Goal: Use online tool/utility: Utilize a website feature to perform a specific function

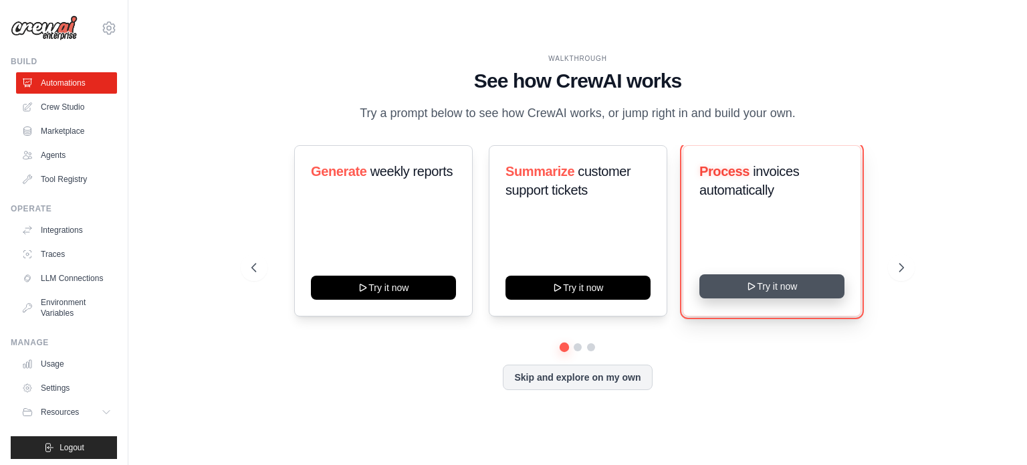
click at [732, 285] on button "Try it now" at bounding box center [771, 286] width 145 height 24
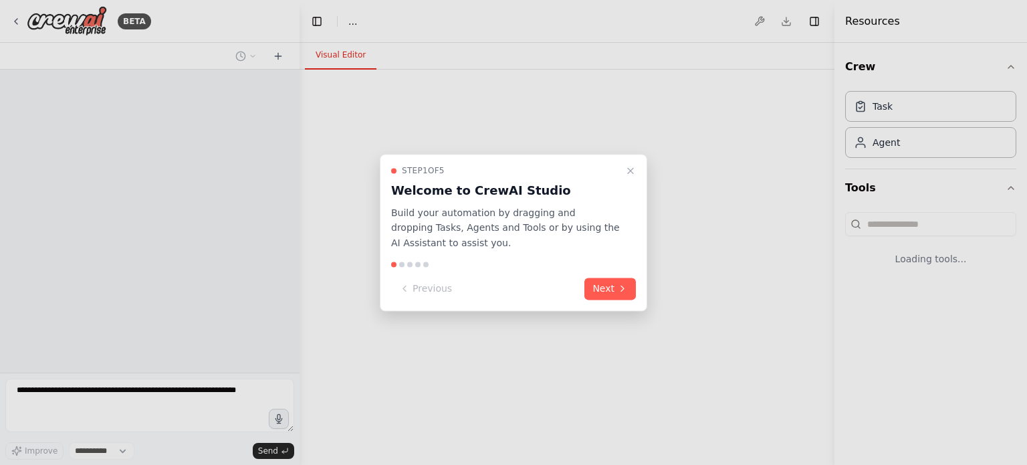
select select "****"
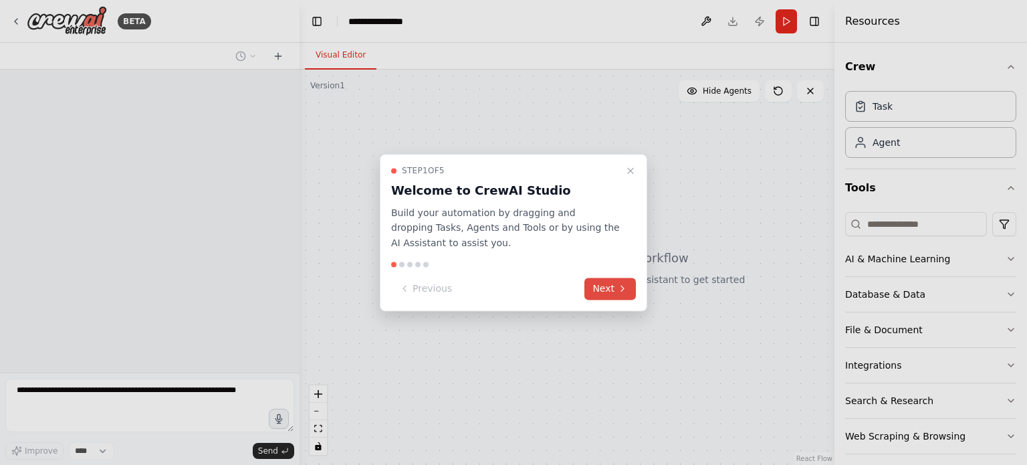
click at [615, 280] on button "Next" at bounding box center [609, 288] width 51 height 22
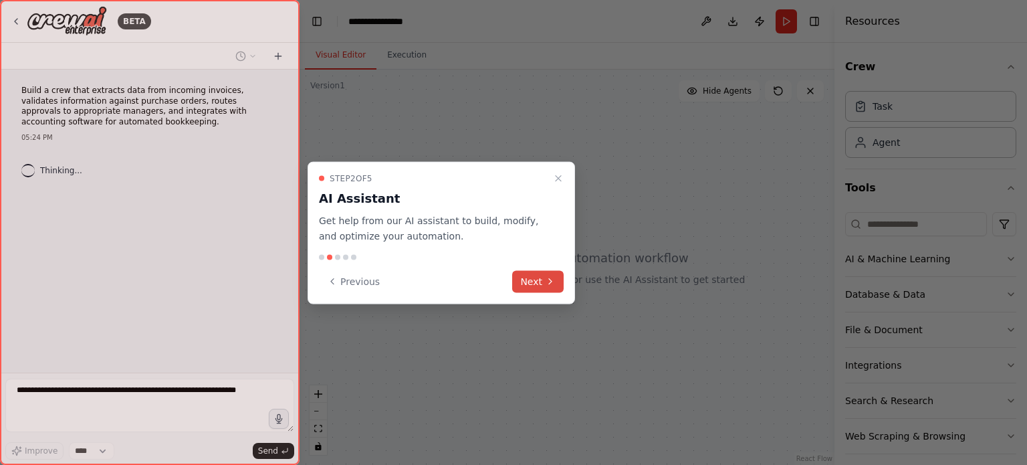
click at [545, 272] on button "Next" at bounding box center [537, 281] width 51 height 22
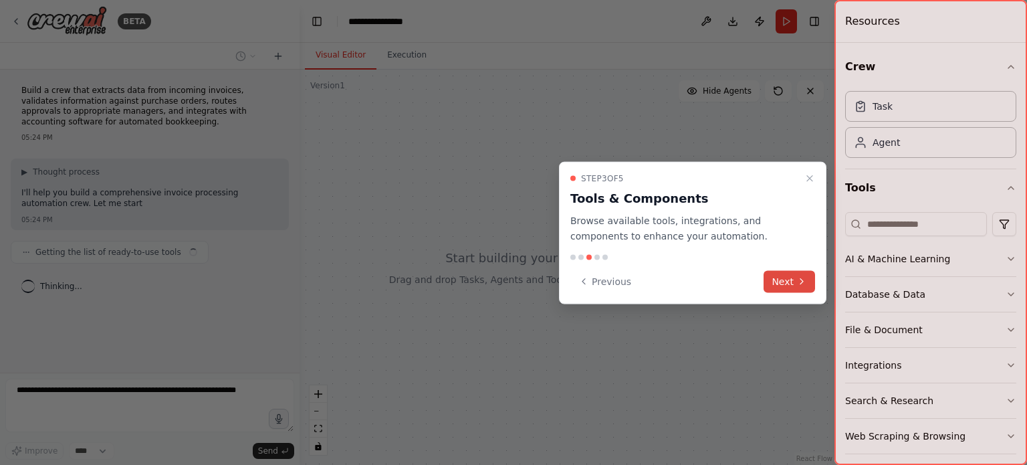
click at [798, 277] on icon at bounding box center [801, 281] width 11 height 11
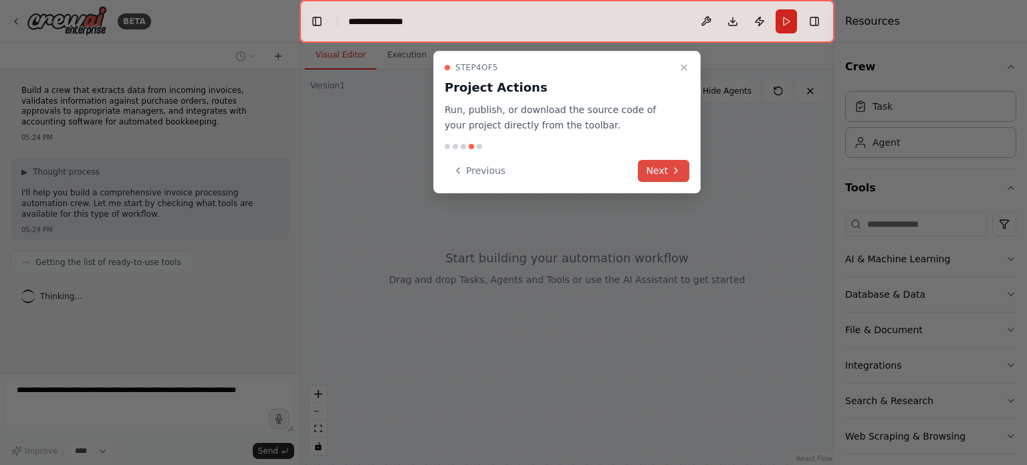
click at [665, 176] on button "Next" at bounding box center [663, 171] width 51 height 22
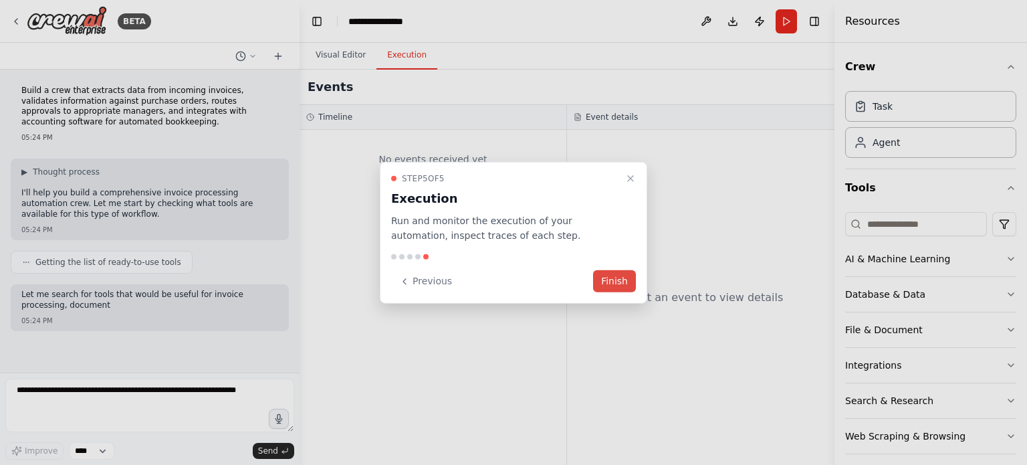
click at [628, 277] on button "Finish" at bounding box center [614, 281] width 43 height 22
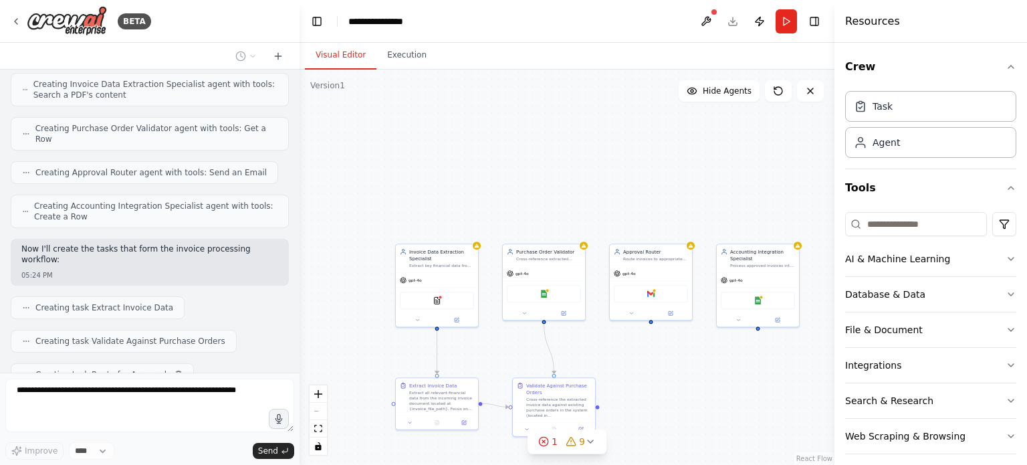
scroll to position [503, 0]
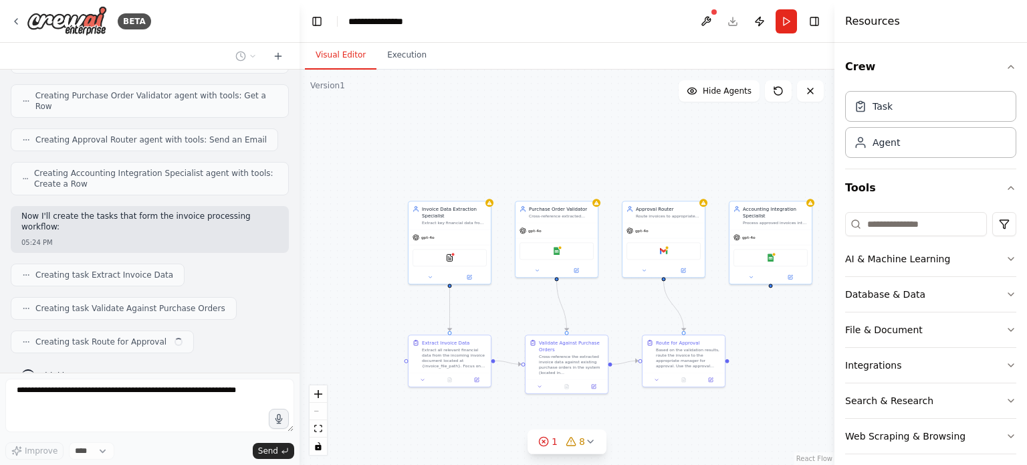
drag, startPoint x: 504, startPoint y: 191, endPoint x: 398, endPoint y: 134, distance: 120.8
click at [398, 134] on div ".deletable-edge-delete-btn { width: 20px; height: 20px; border: 0px solid #ffff…" at bounding box center [566, 267] width 535 height 395
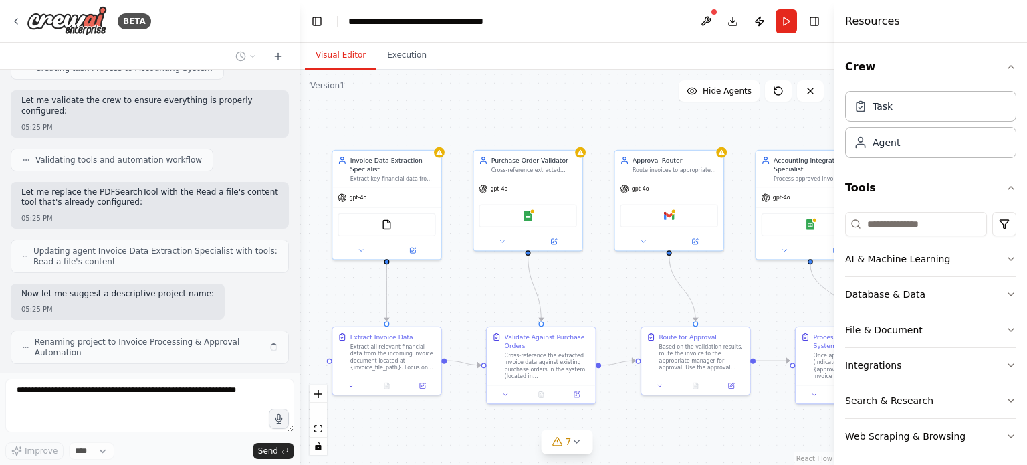
scroll to position [799, 0]
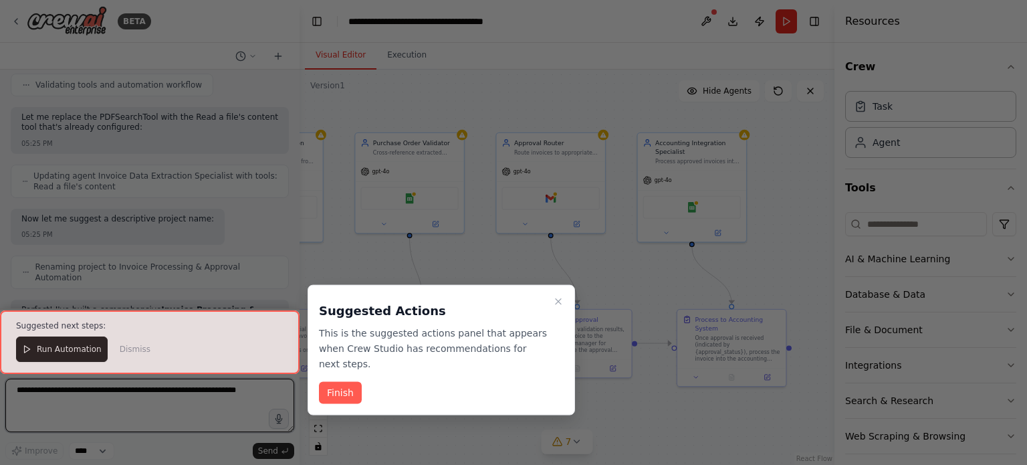
drag, startPoint x: 687, startPoint y: 459, endPoint x: 628, endPoint y: 443, distance: 61.4
click at [569, 441] on div "BETA Build a crew that extracts data from incoming invoices, validates informat…" at bounding box center [513, 232] width 1027 height 465
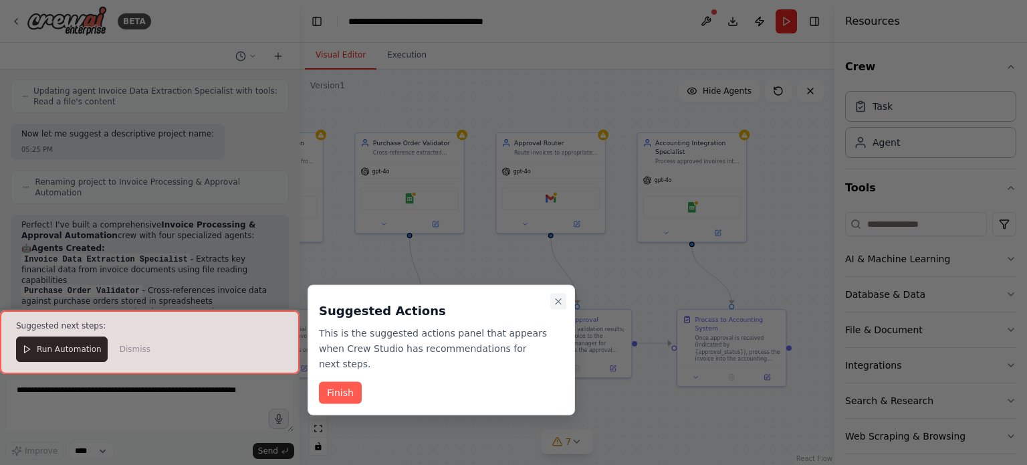
click at [562, 299] on icon "Close walkthrough" at bounding box center [558, 301] width 11 height 11
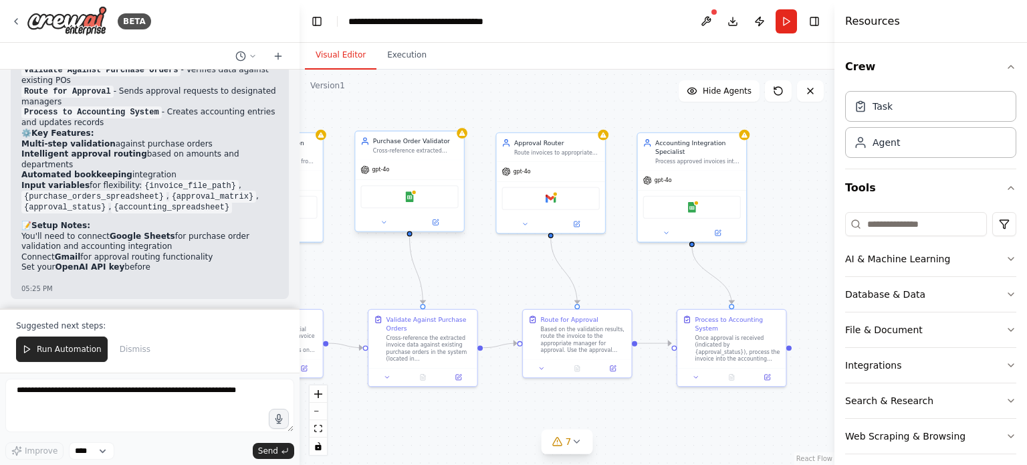
scroll to position [1296, 0]
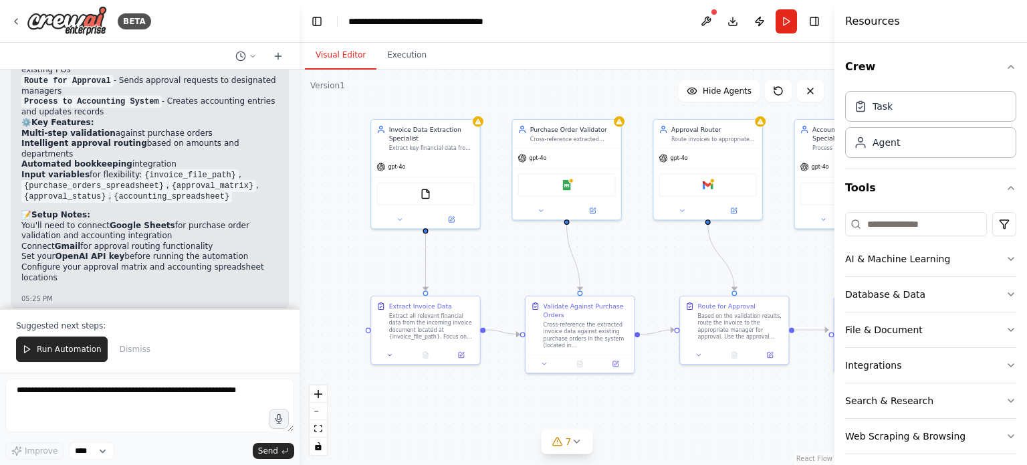
drag, startPoint x: 491, startPoint y: 403, endPoint x: 648, endPoint y: 390, distance: 157.7
click at [648, 390] on div ".deletable-edge-delete-btn { width: 20px; height: 20px; border: 0px solid #ffff…" at bounding box center [566, 267] width 535 height 395
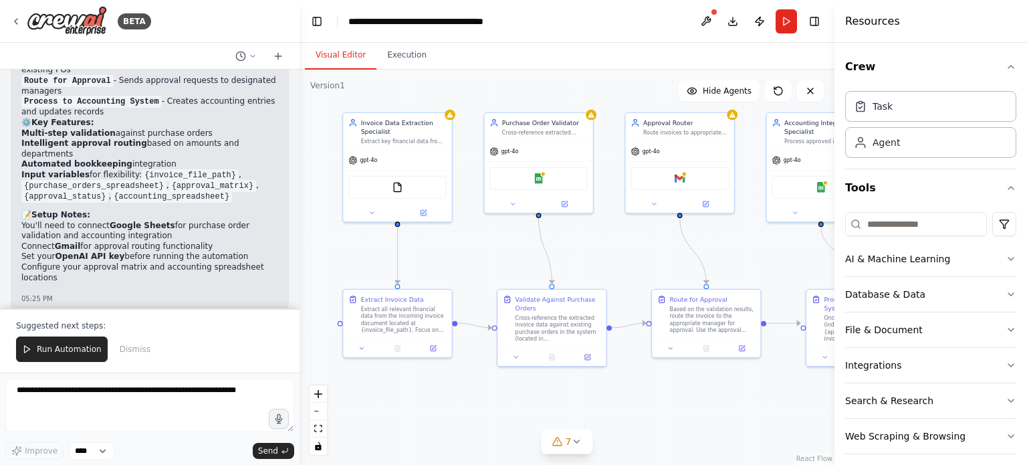
drag, startPoint x: 428, startPoint y: 416, endPoint x: 400, endPoint y: 409, distance: 28.9
click at [400, 409] on div ".deletable-edge-delete-btn { width: 20px; height: 20px; border: 0px solid #ffff…" at bounding box center [566, 267] width 535 height 395
click at [59, 349] on span "Run Automation" at bounding box center [69, 349] width 65 height 11
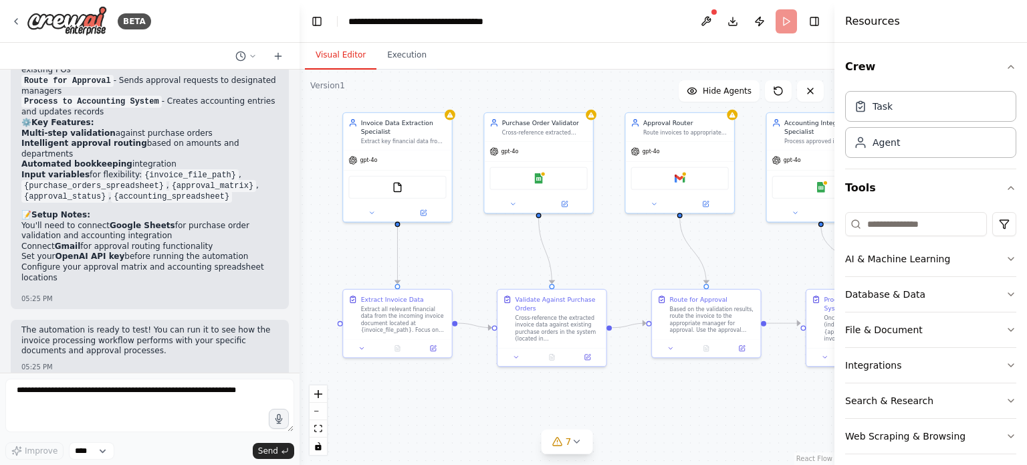
scroll to position [1233, 0]
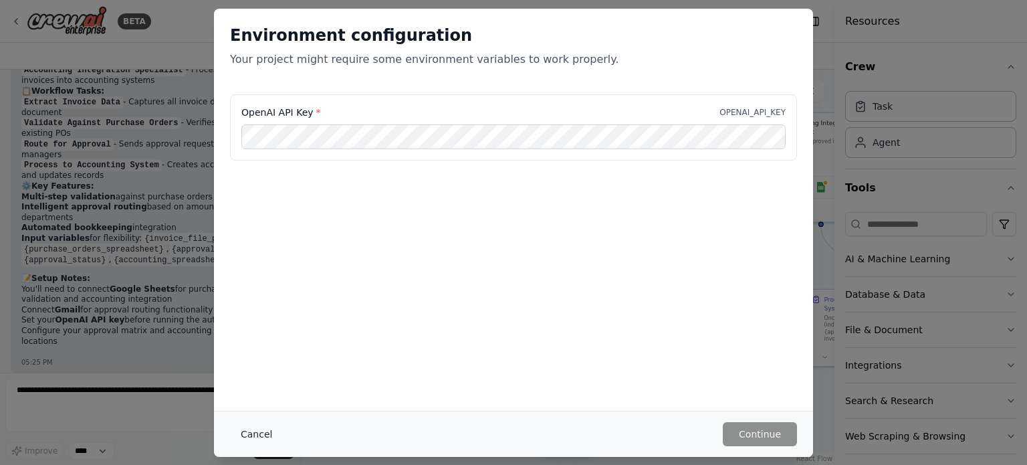
click at [257, 439] on button "Cancel" at bounding box center [256, 434] width 53 height 24
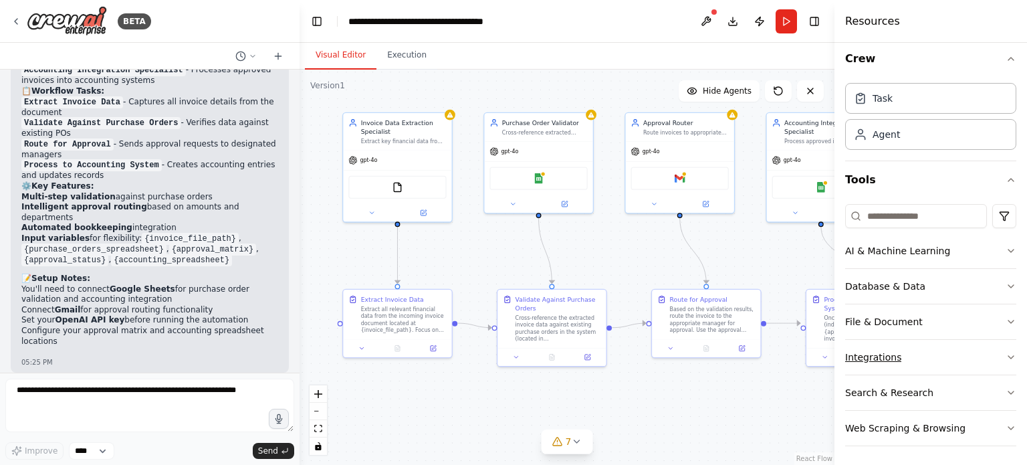
scroll to position [9, 0]
click at [912, 292] on button "Database & Data" at bounding box center [930, 285] width 171 height 35
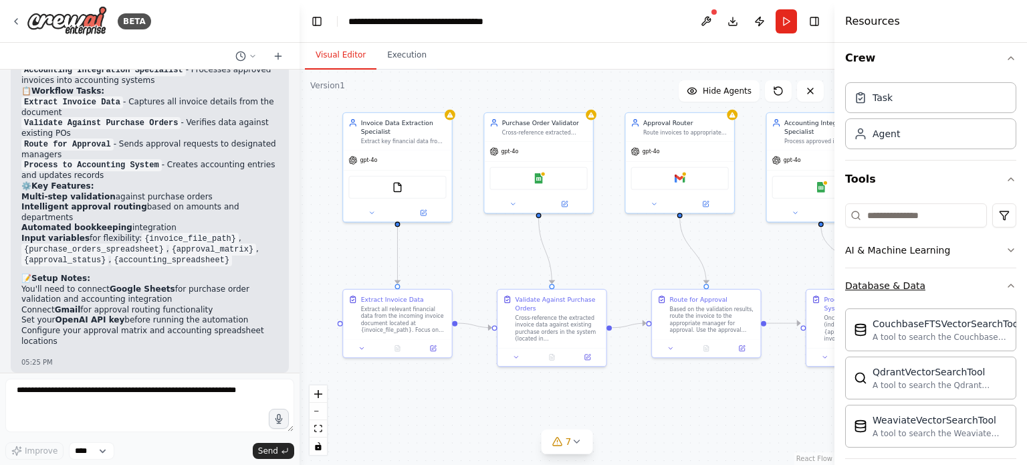
click at [912, 292] on button "Database & Data" at bounding box center [930, 285] width 171 height 35
